Goal: Task Accomplishment & Management: Use online tool/utility

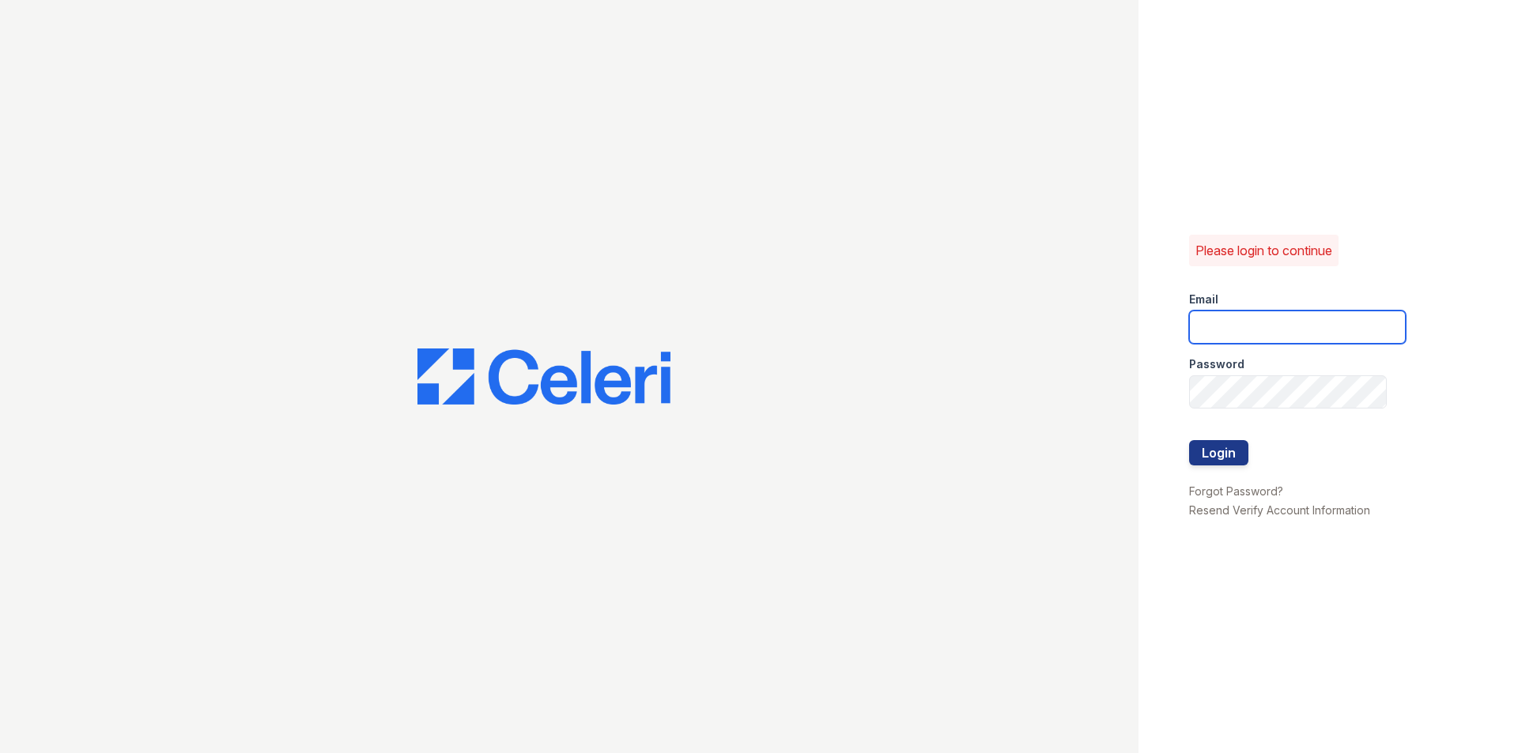
type input "[DOMAIN_NAME][EMAIL_ADDRESS][DOMAIN_NAME]"
click at [1226, 466] on div at bounding box center [1297, 474] width 217 height 16
click at [1231, 460] on button "Login" at bounding box center [1218, 452] width 59 height 25
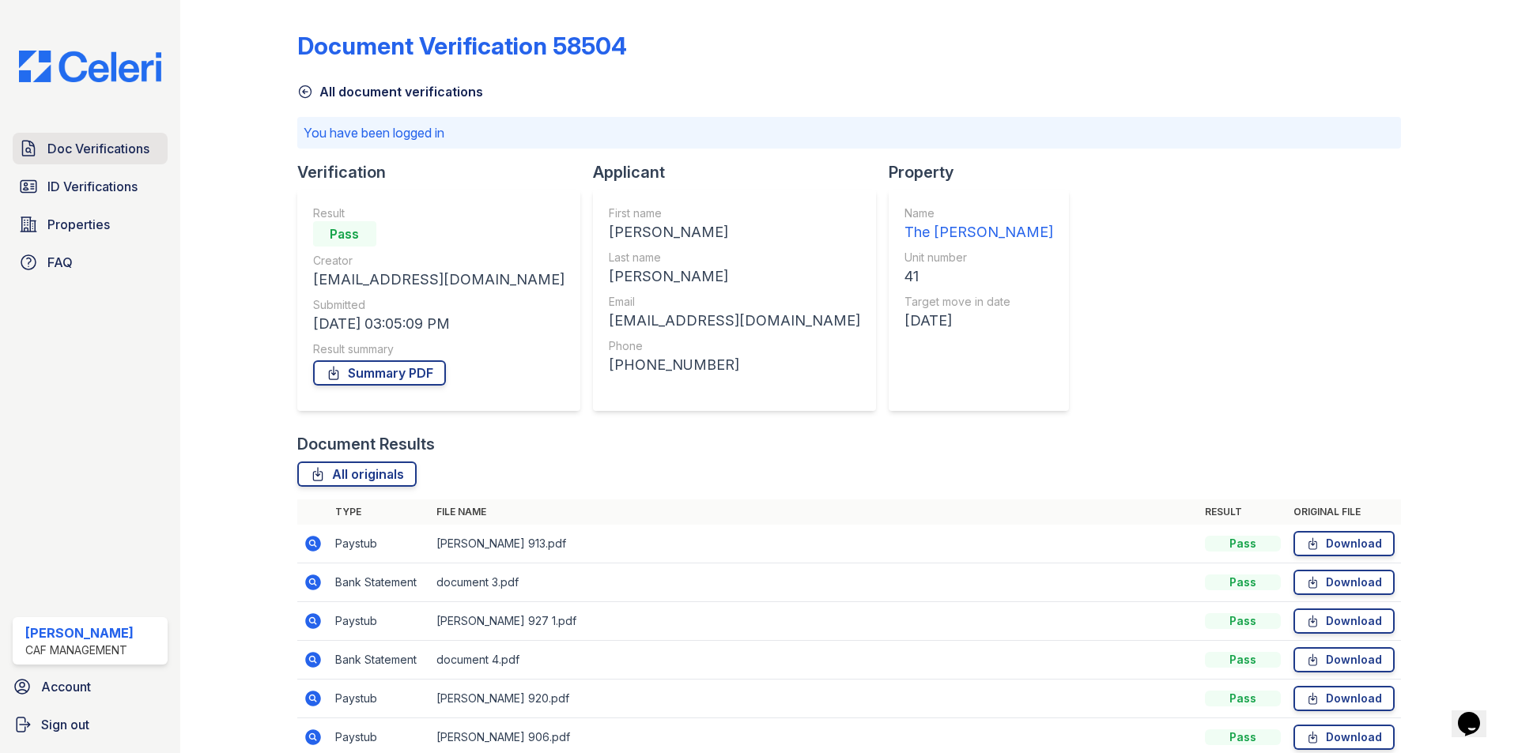
click at [125, 153] on span "Doc Verifications" at bounding box center [98, 148] width 102 height 19
